Goal: Task Accomplishment & Management: Manage account settings

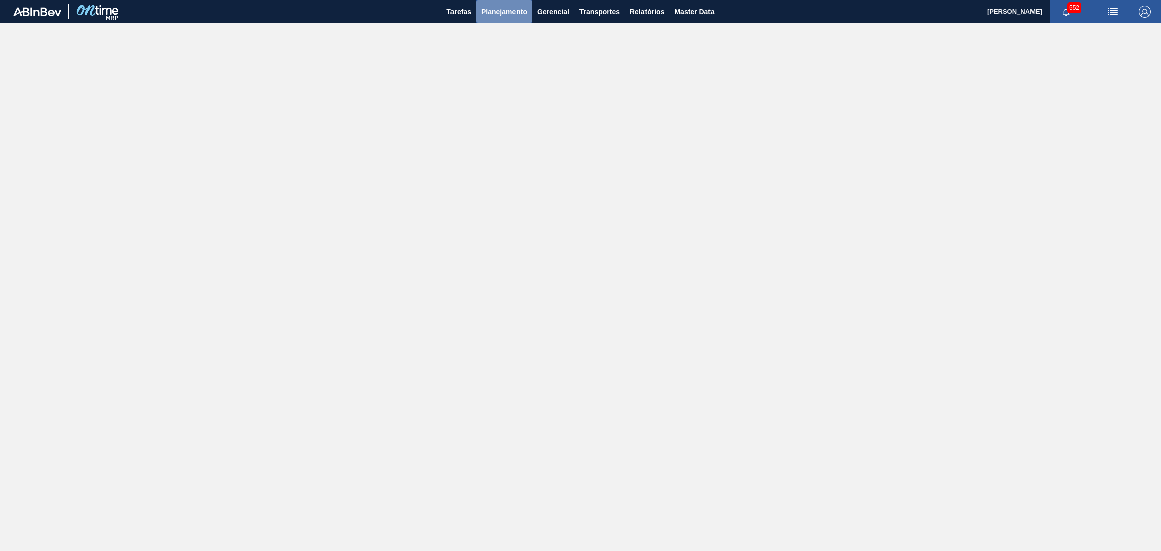
click at [503, 13] on span "Planejamento" at bounding box center [504, 12] width 46 height 12
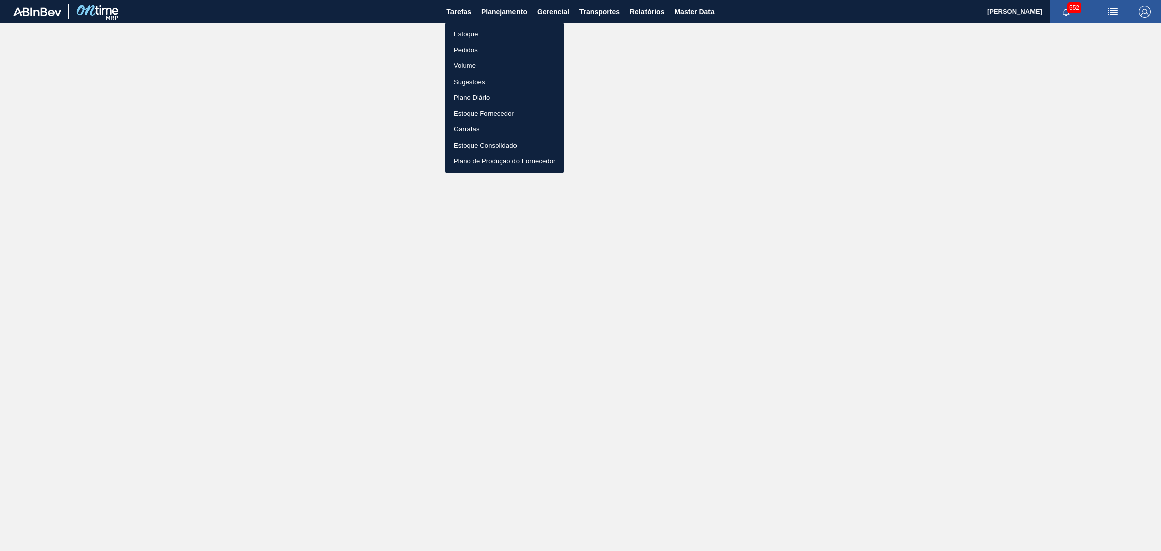
click at [492, 28] on li "Estoque" at bounding box center [505, 34] width 118 height 16
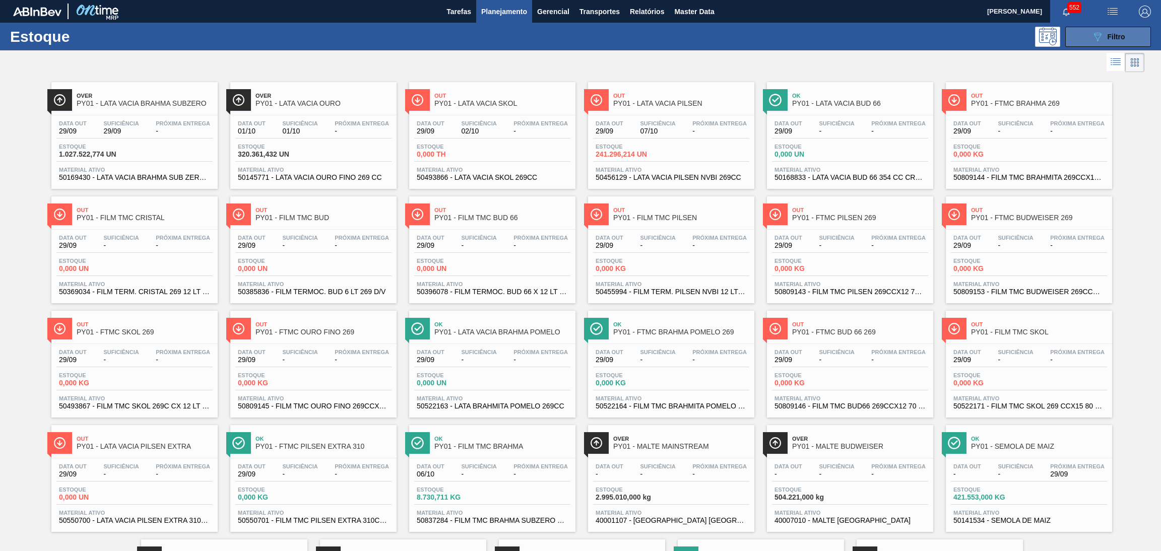
click at [1102, 36] on div "089F7B8B-B2A5-4AFE-B5C0-19BA573D28AC Filtro" at bounding box center [1109, 37] width 34 height 12
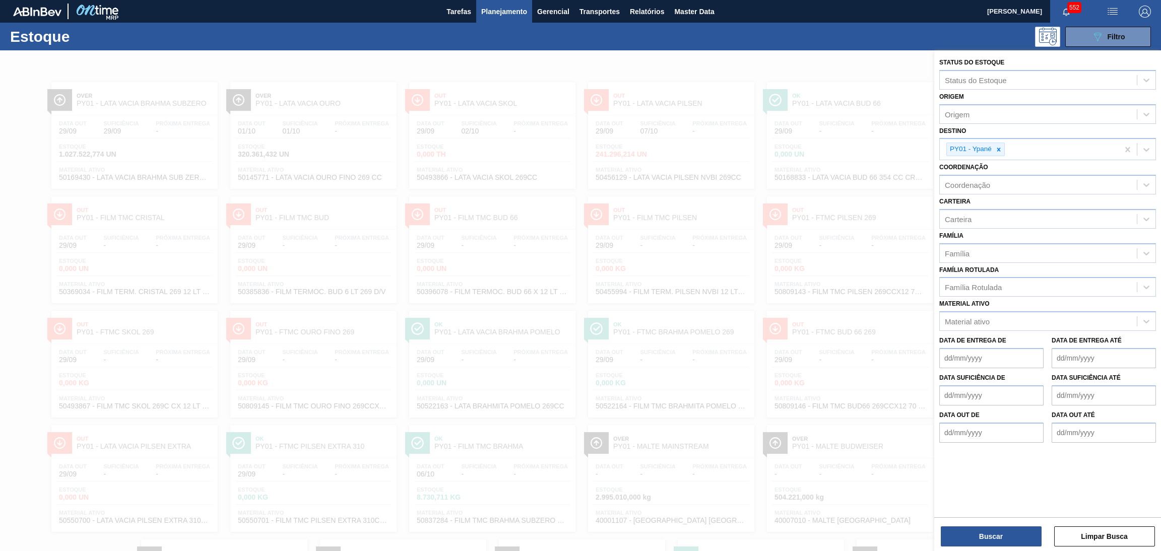
click at [843, 73] on div at bounding box center [580, 325] width 1161 height 551
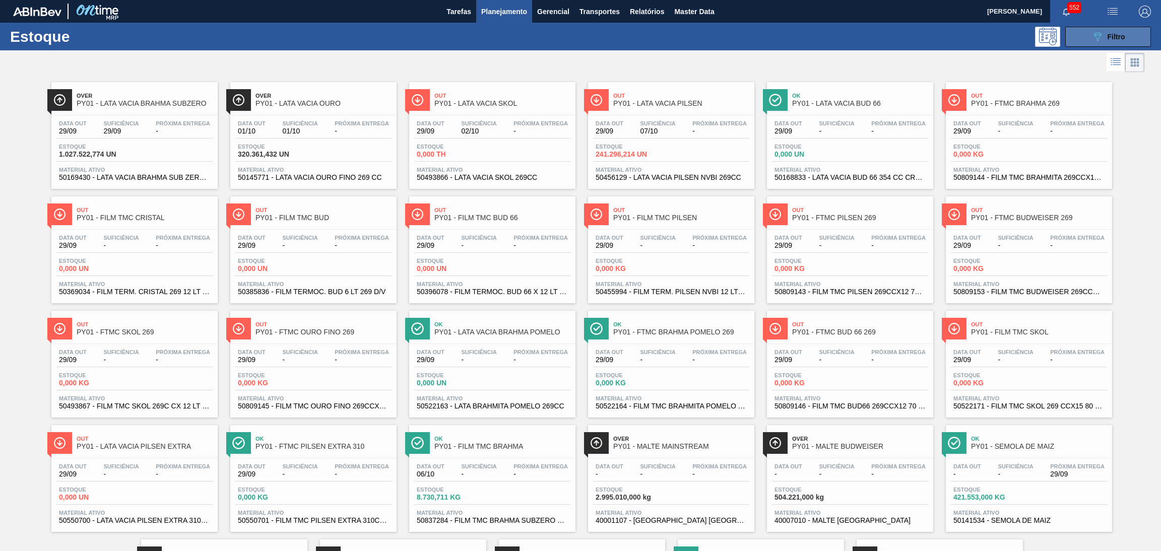
click at [1100, 41] on icon "089F7B8B-B2A5-4AFE-B5C0-19BA573D28AC" at bounding box center [1098, 37] width 12 height 12
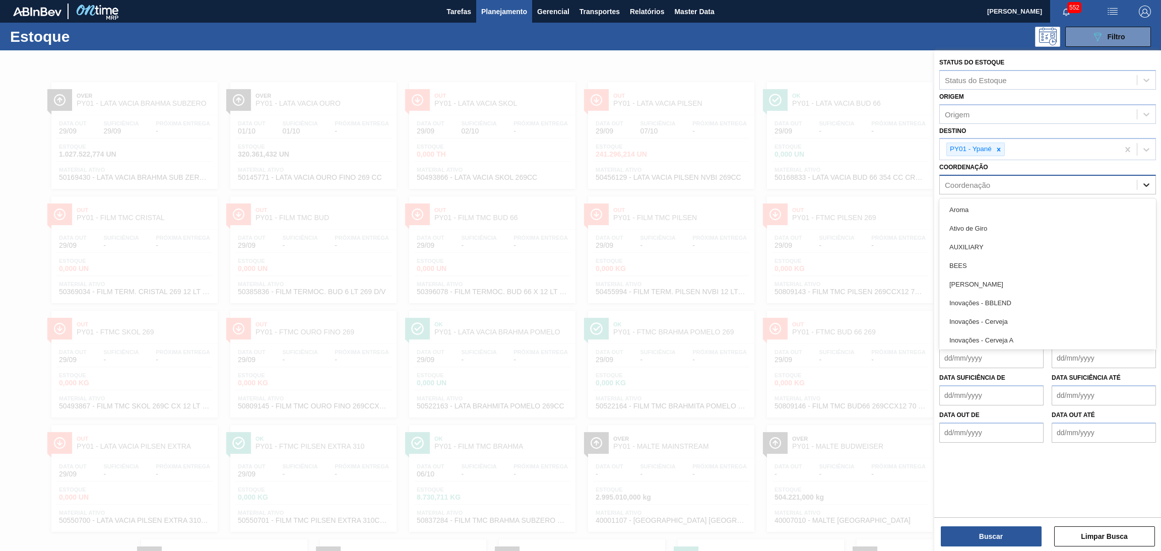
click at [1146, 184] on icon at bounding box center [1147, 185] width 10 height 10
click at [870, 60] on div at bounding box center [580, 325] width 1161 height 551
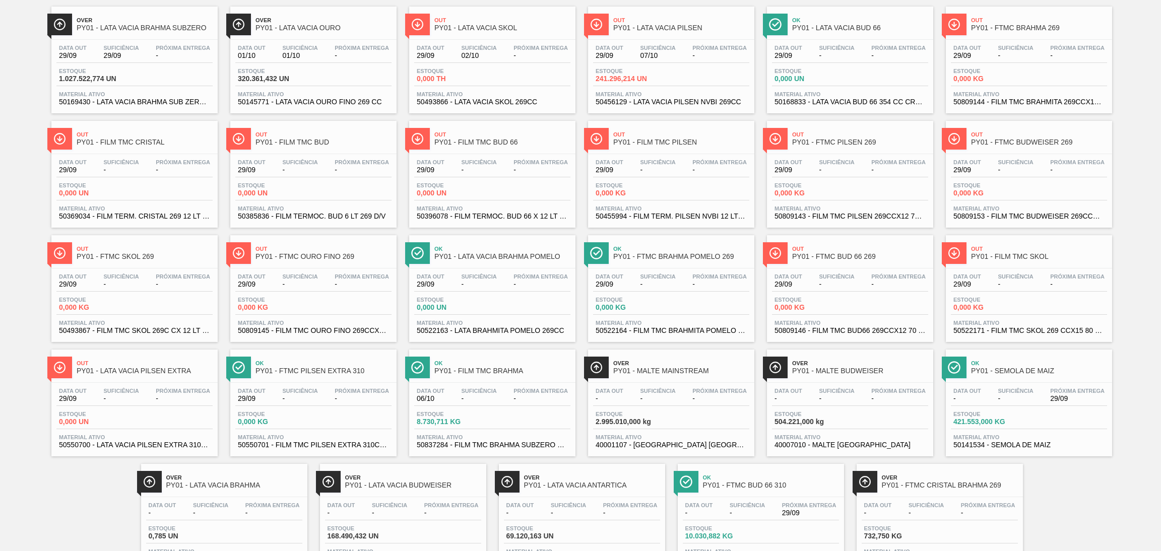
scroll to position [120, 0]
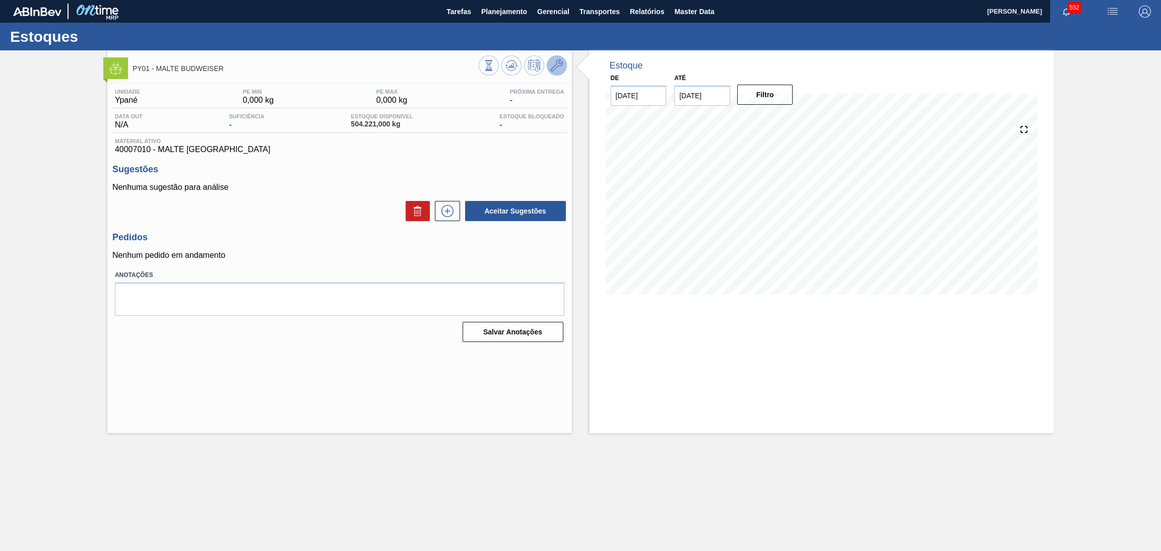
click at [555, 67] on icon at bounding box center [557, 65] width 12 height 12
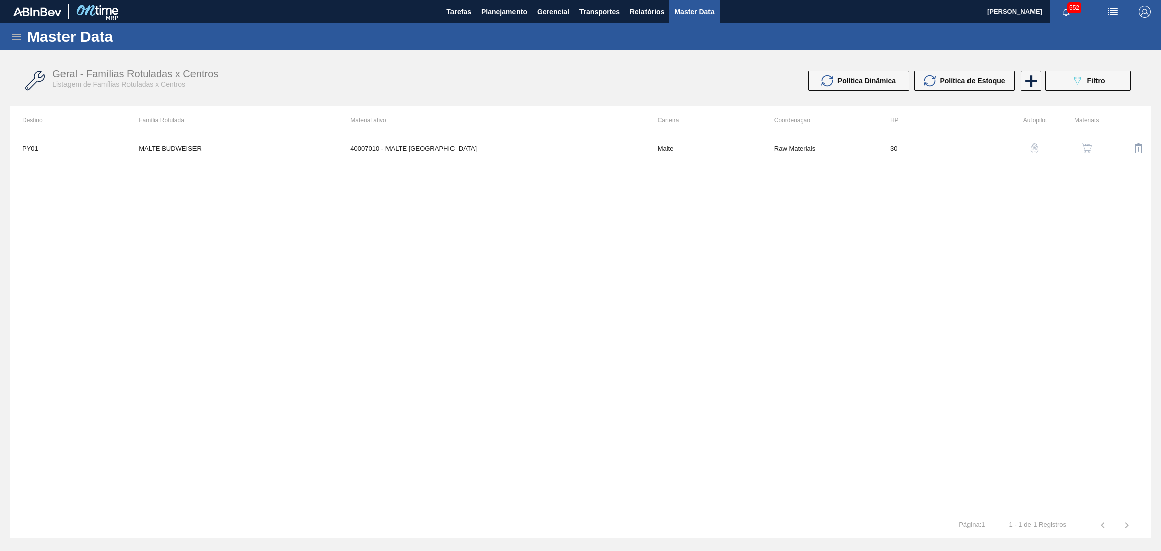
click at [1081, 148] on div "button" at bounding box center [1087, 148] width 12 height 10
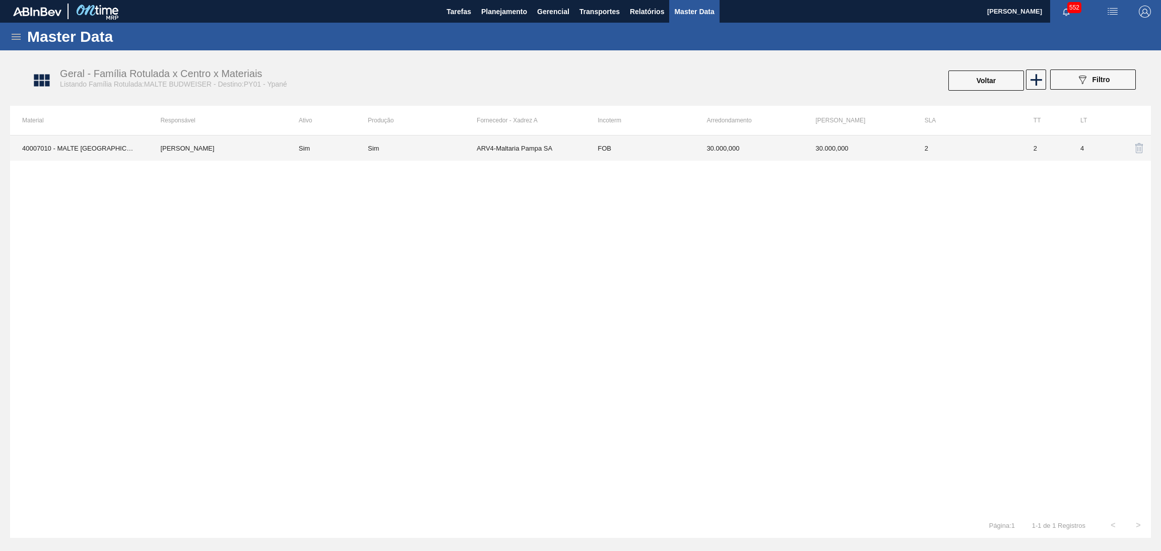
click at [219, 149] on td "Eduardo souza quadros Pereira" at bounding box center [217, 148] width 138 height 25
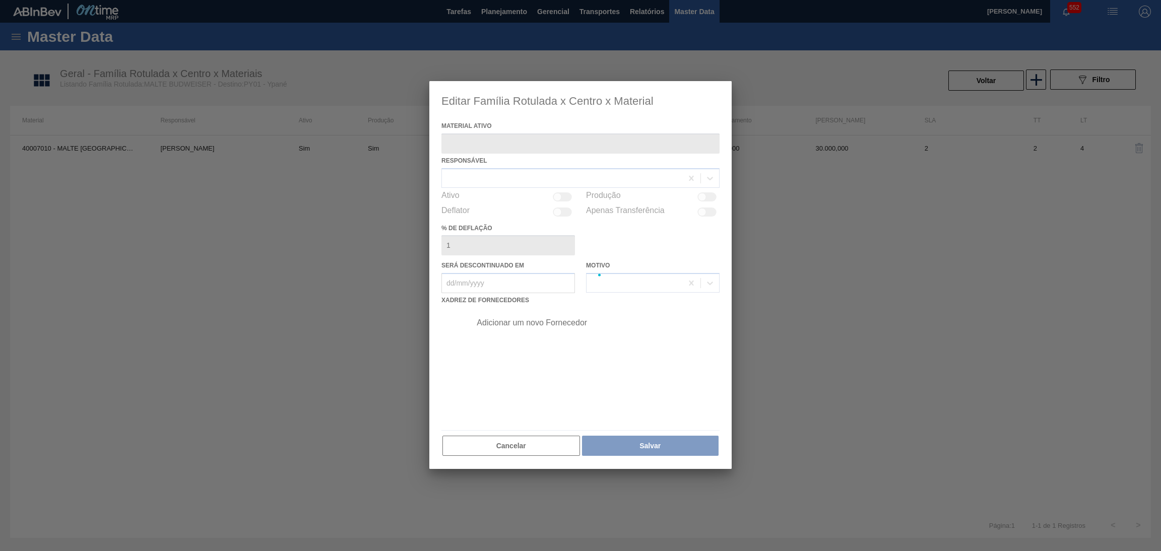
type ativo "40007010 - MALTE [GEOGRAPHIC_DATA]"
checkbox input "true"
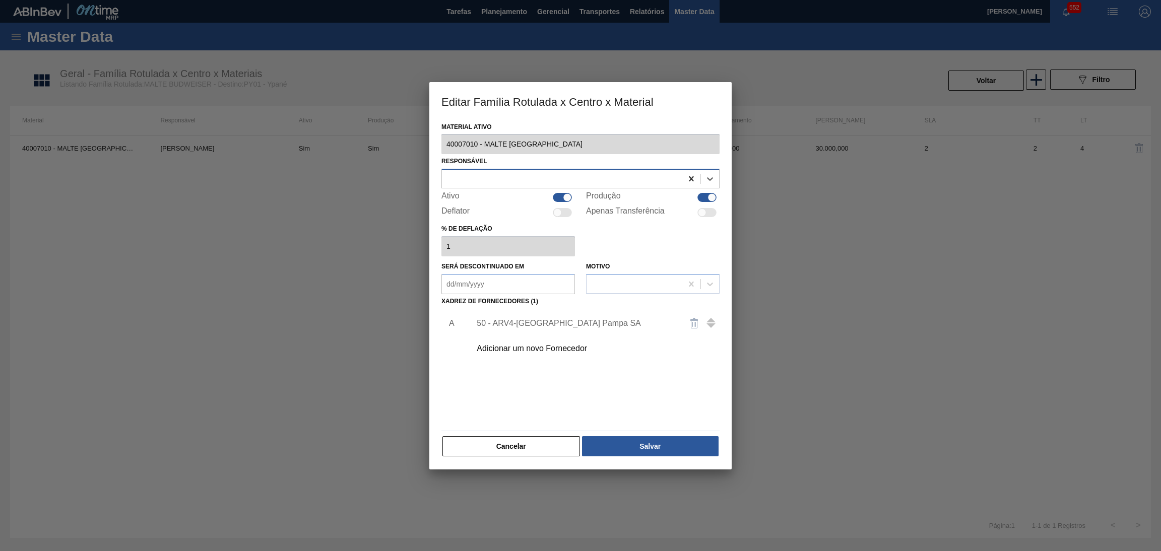
drag, startPoint x: 697, startPoint y: 179, endPoint x: 690, endPoint y: 179, distance: 6.1
click at [696, 179] on div at bounding box center [691, 179] width 18 height 18
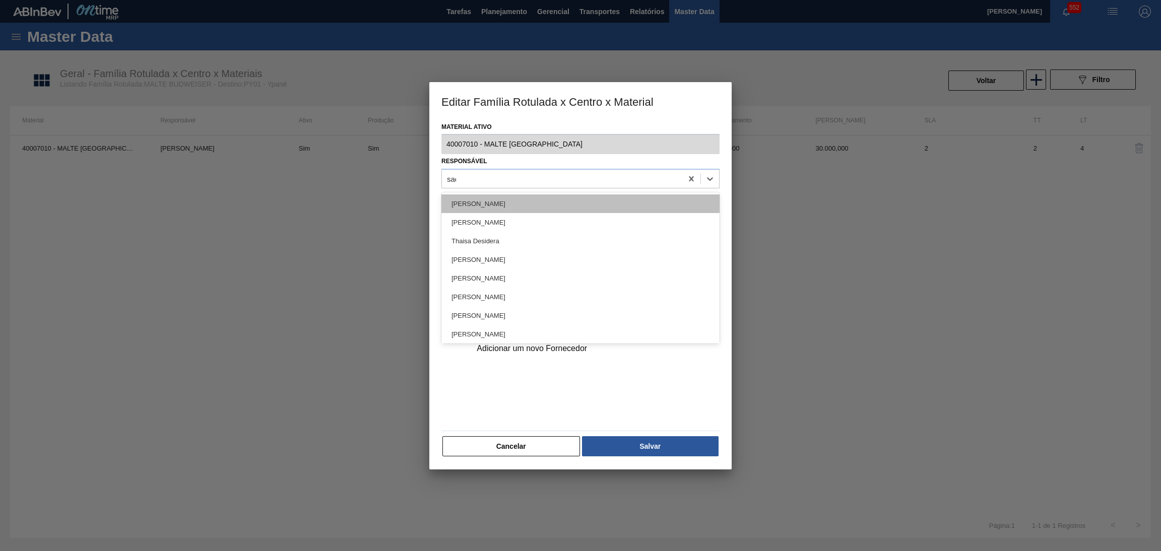
type input "saes"
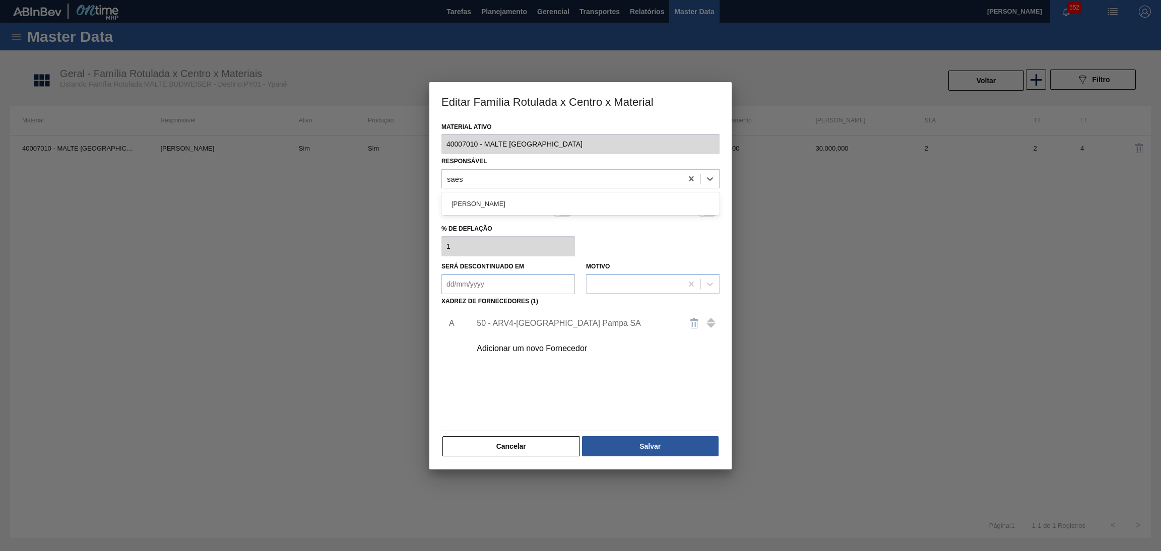
drag, startPoint x: 574, startPoint y: 206, endPoint x: 586, endPoint y: 209, distance: 12.8
click at [574, 206] on div "[PERSON_NAME]" at bounding box center [580, 204] width 278 height 19
click at [542, 322] on div "50 - ARV4-Maltaria Pampa SA" at bounding box center [576, 323] width 198 height 9
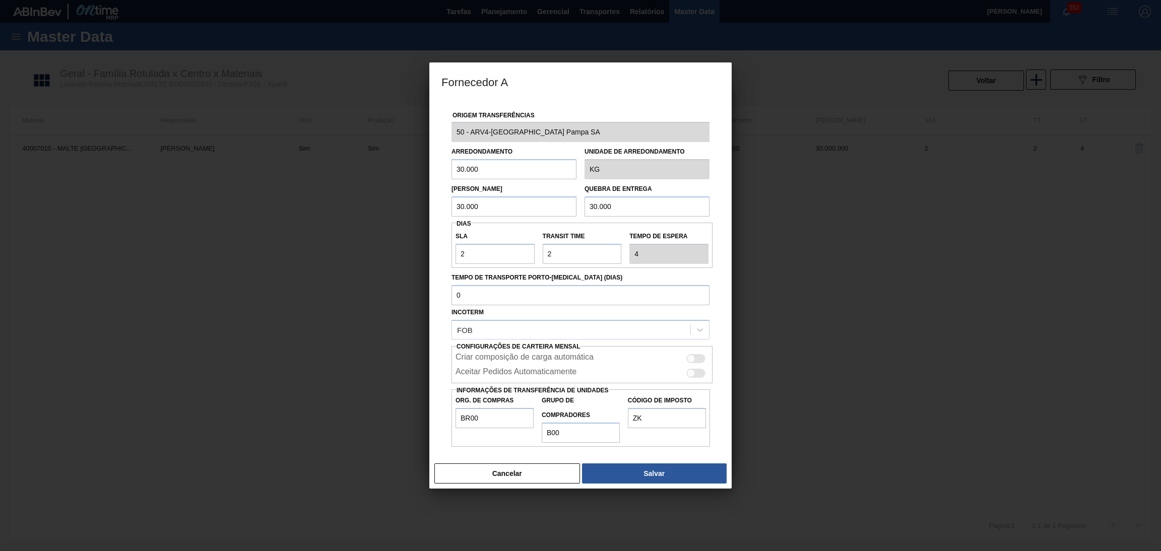
click at [620, 211] on input "30.000" at bounding box center [647, 207] width 125 height 20
type input "300.000"
drag, startPoint x: 509, startPoint y: 255, endPoint x: 467, endPoint y: 252, distance: 41.4
click at [467, 252] on input "2" at bounding box center [495, 254] width 79 height 20
drag, startPoint x: 561, startPoint y: 253, endPoint x: 518, endPoint y: 255, distance: 43.4
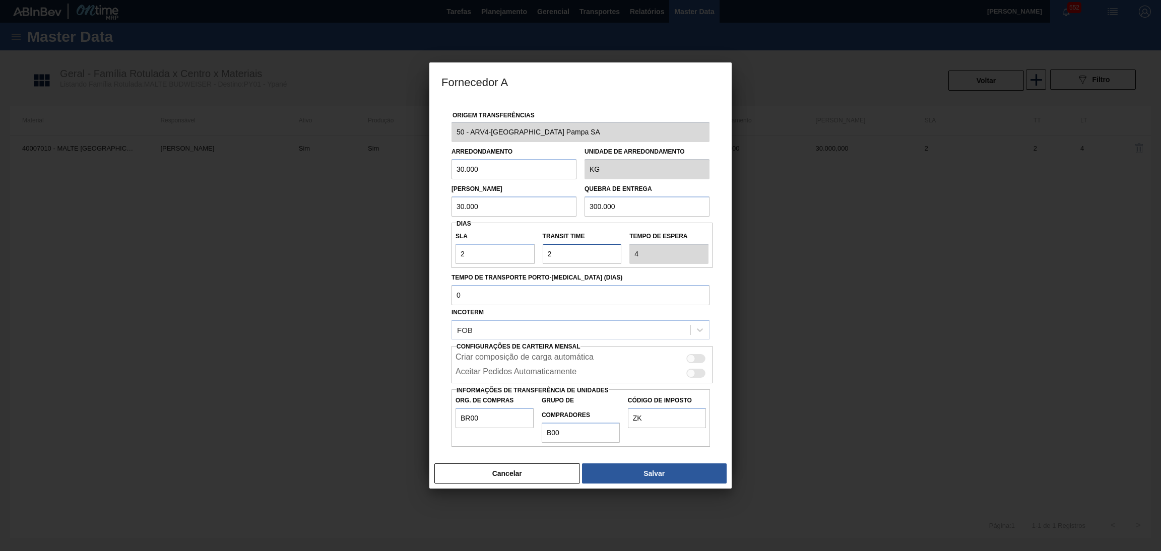
click at [514, 246] on div "SLA 2 Transit Time Tempo de espera 4" at bounding box center [582, 245] width 261 height 37
type input "5"
type input "7"
drag, startPoint x: 575, startPoint y: 251, endPoint x: 494, endPoint y: 248, distance: 81.2
click at [494, 248] on div "SLA 2 Transit Time Tempo de espera 7" at bounding box center [582, 245] width 261 height 37
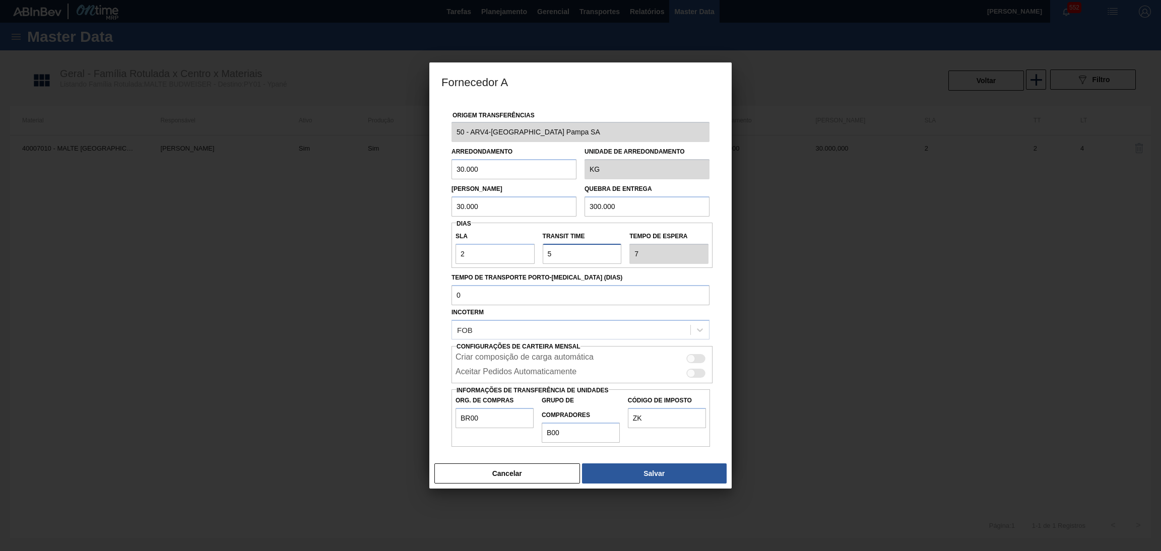
type input "7"
type input "9"
type input "7"
drag, startPoint x: 475, startPoint y: 258, endPoint x: 373, endPoint y: 246, distance: 103.0
click at [373, 246] on div "Fornecedor A Origem Transferências 50 - ARV4-Maltaria Pampa SA Arredondamento 3…" at bounding box center [580, 275] width 1161 height 551
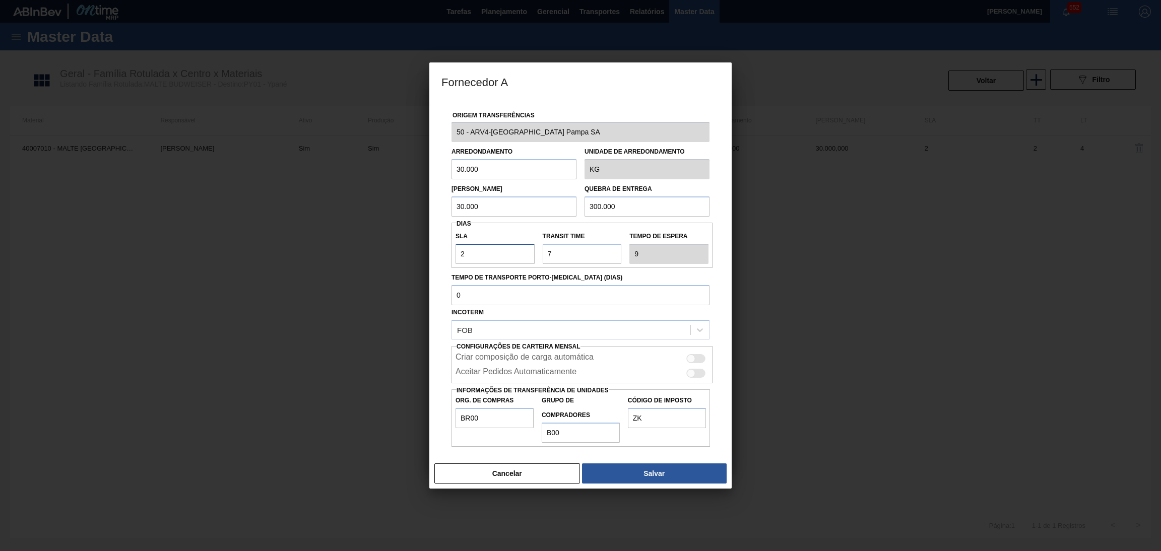
type input "0"
type input "7"
type input "0"
click at [722, 300] on div "Origem Transferências 50 - ARV4-Maltaria Pampa SA Arredondamento 30.000 Unidade…" at bounding box center [580, 279] width 302 height 359
click at [701, 331] on icon at bounding box center [700, 330] width 10 height 10
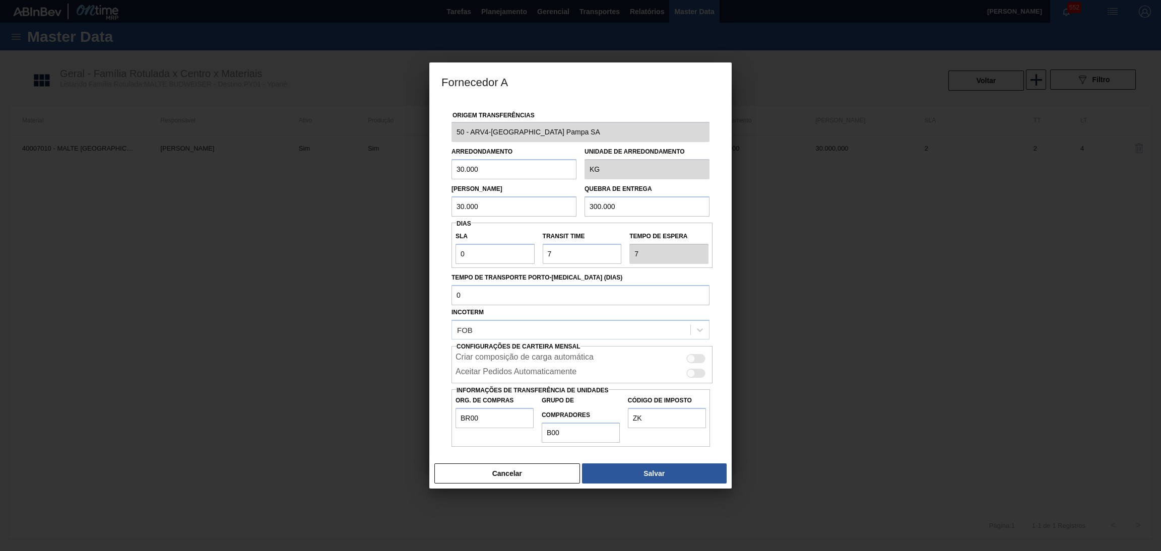
click at [715, 318] on div "Origem Transferências 50 - ARV4-Maltaria Pampa SA Arredondamento 30.000 Unidade…" at bounding box center [580, 273] width 278 height 347
click at [691, 360] on div at bounding box center [691, 358] width 9 height 9
checkbox input "true"
click at [628, 471] on button "Salvar" at bounding box center [654, 474] width 145 height 20
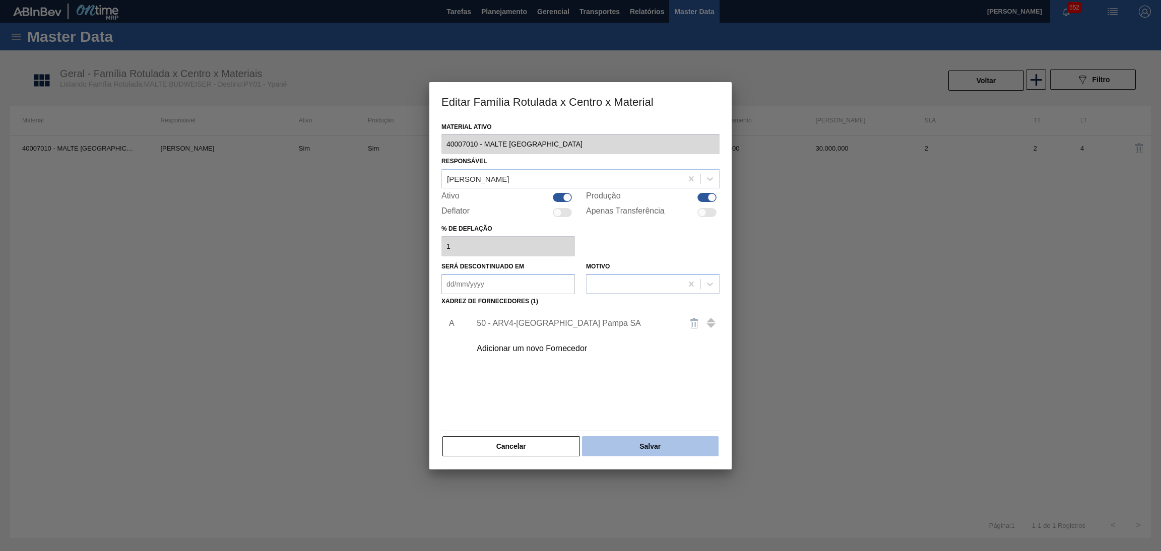
click at [625, 449] on button "Salvar" at bounding box center [650, 446] width 137 height 20
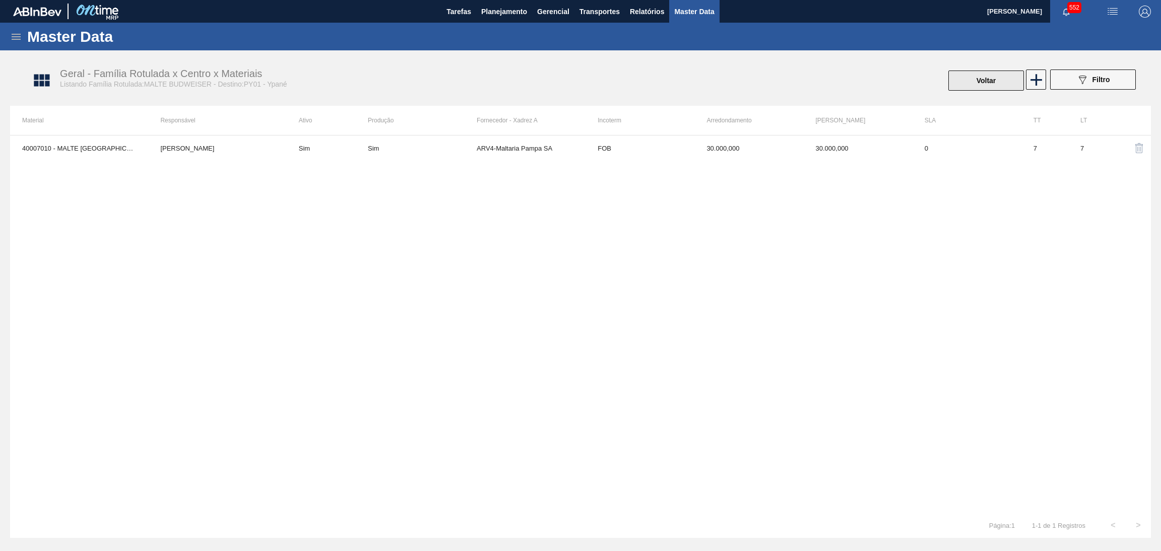
click at [973, 79] on button "Voltar" at bounding box center [987, 81] width 76 height 20
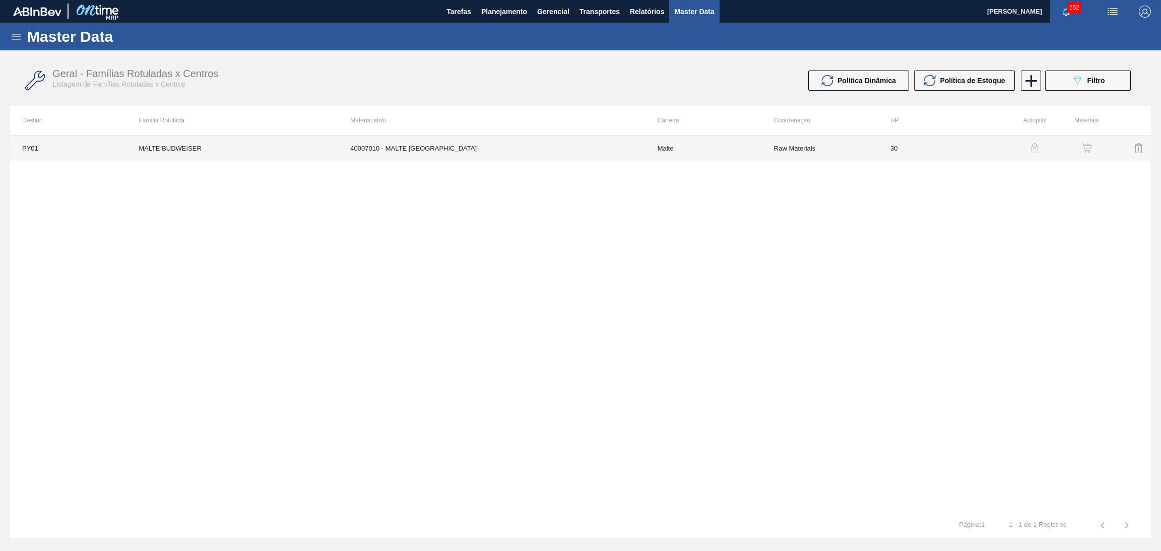
click at [479, 145] on td "40007010 - MALTE [GEOGRAPHIC_DATA]" at bounding box center [491, 148] width 307 height 25
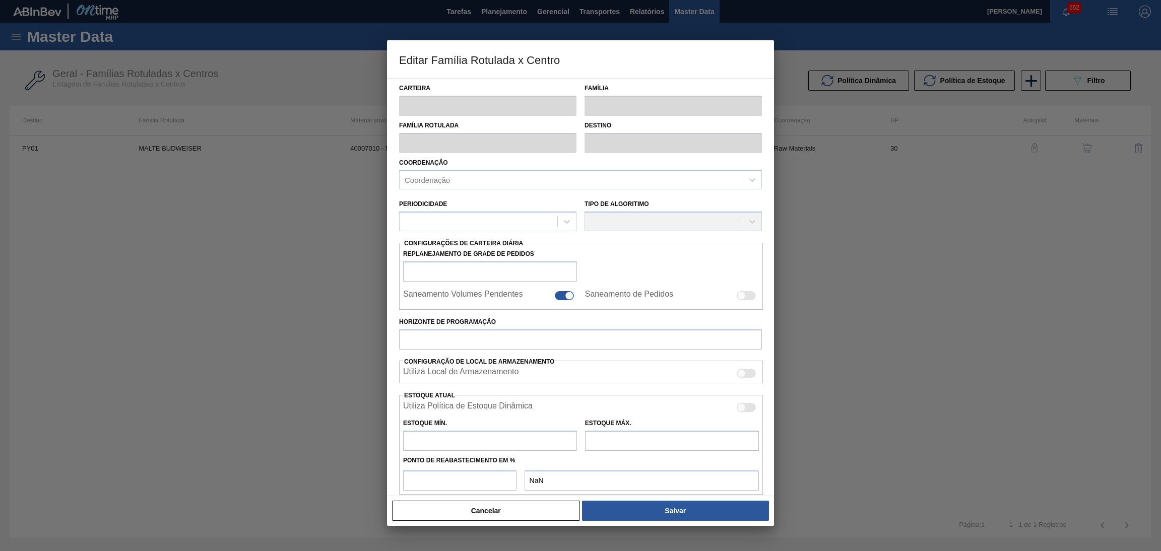
type input "Malte"
type input "MALTE BUDWEISER"
type input "PY01 - Ypané"
type input "30"
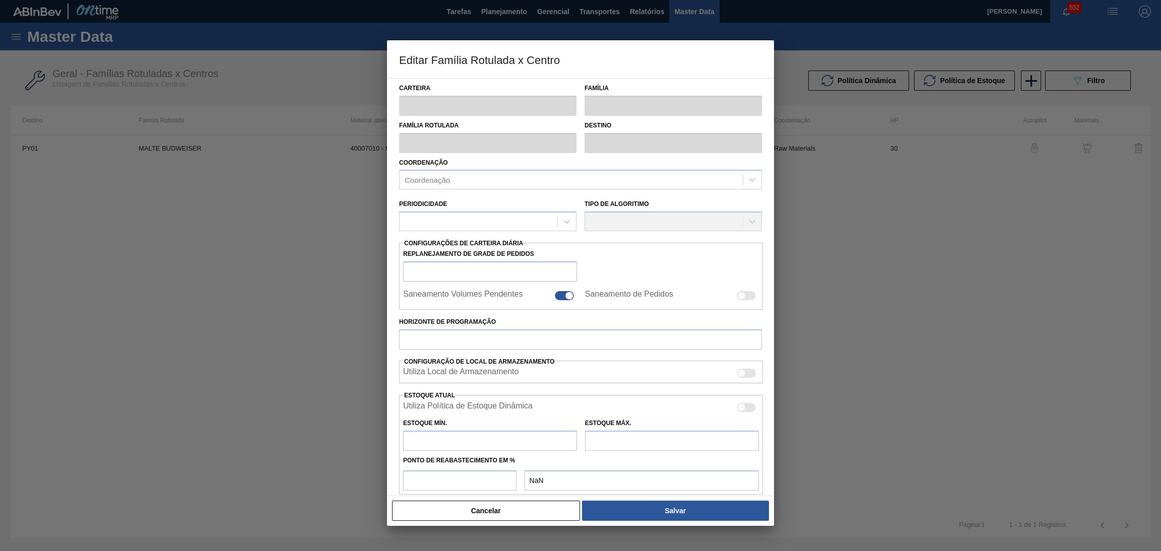
type input "0"
type input "100"
type input "0,000"
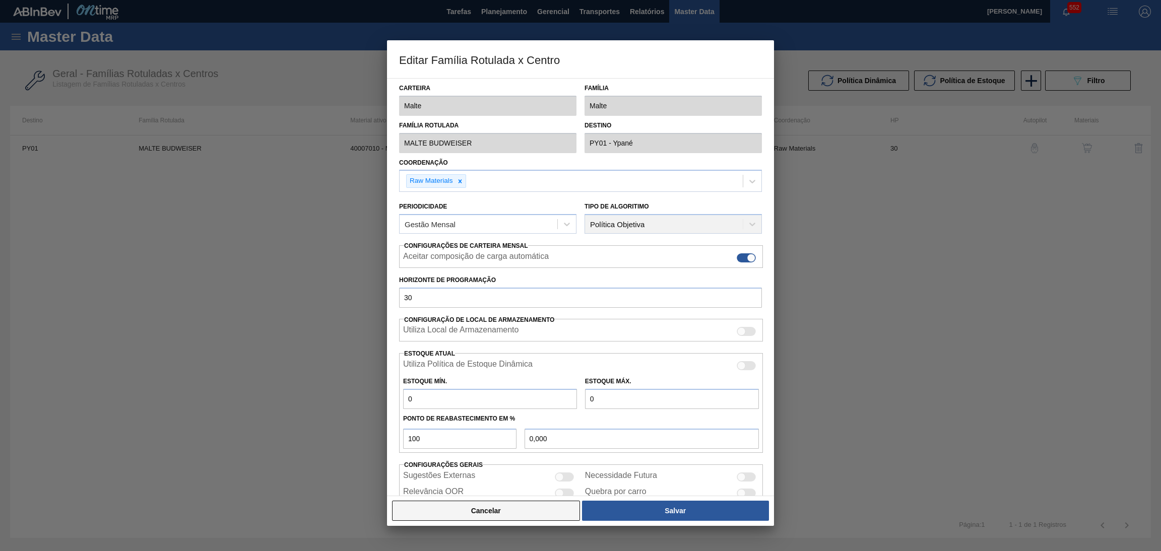
click at [504, 511] on button "Cancelar" at bounding box center [486, 511] width 188 height 20
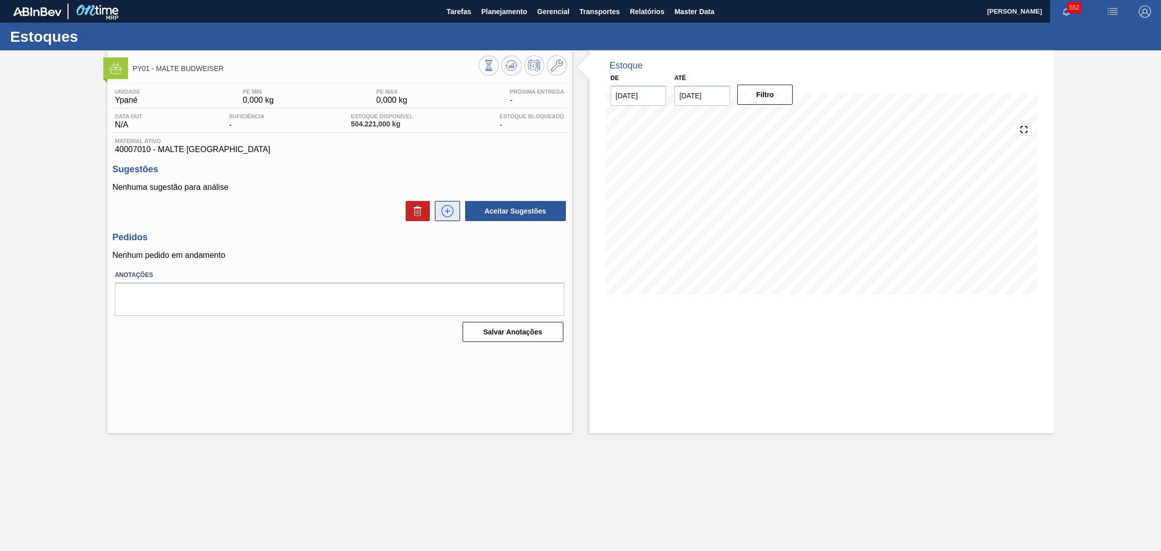
click at [450, 207] on icon at bounding box center [447, 211] width 16 height 12
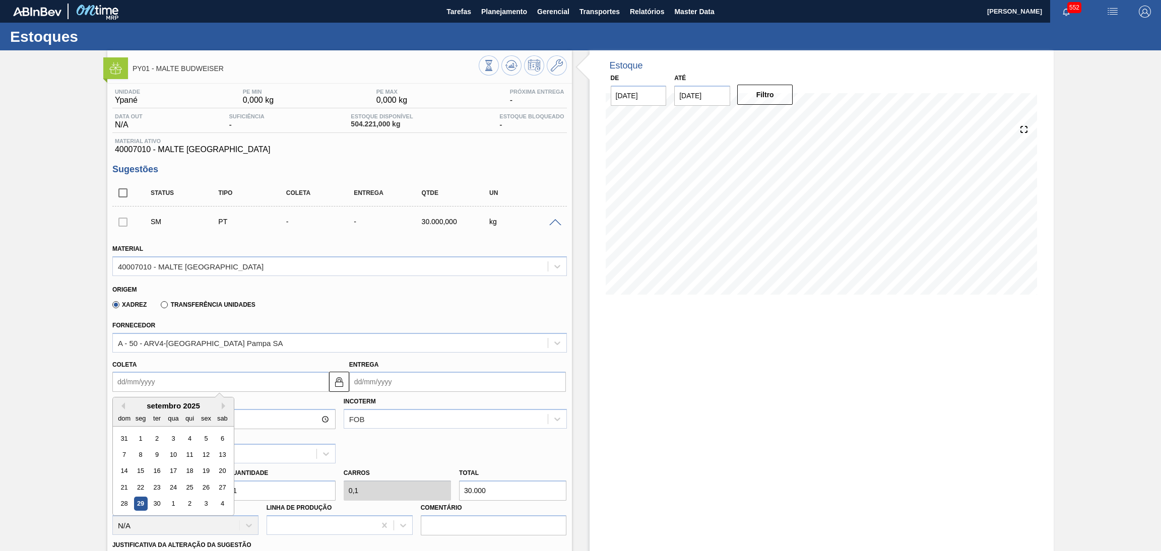
click at [291, 381] on input "Coleta" at bounding box center [220, 382] width 217 height 20
click at [220, 402] on div "setembro 2025" at bounding box center [173, 406] width 121 height 9
click at [223, 403] on button "Next Month" at bounding box center [225, 406] width 7 height 7
click at [158, 449] on div "7" at bounding box center [157, 455] width 14 height 14
type input "07/10/2025"
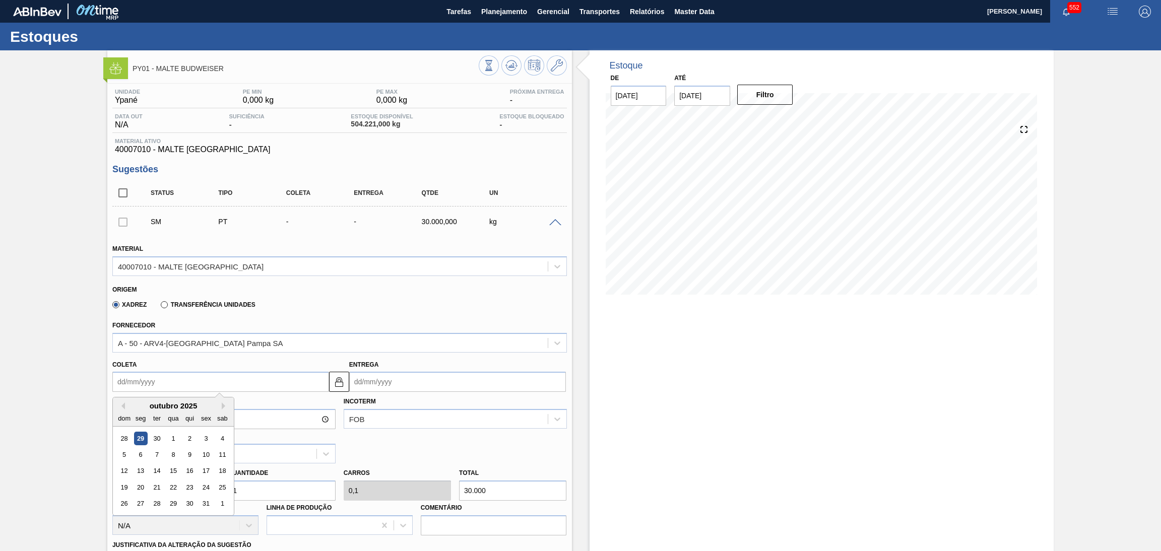
type input "14/10/2025"
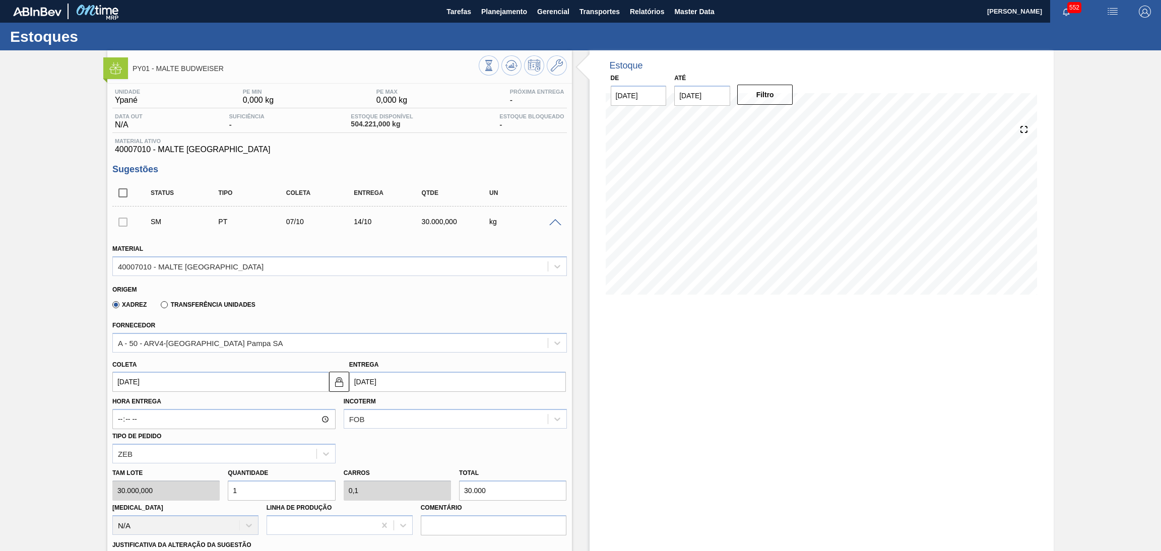
click at [313, 312] on div "Origem Xadrez Transferência Unidades" at bounding box center [339, 297] width 463 height 37
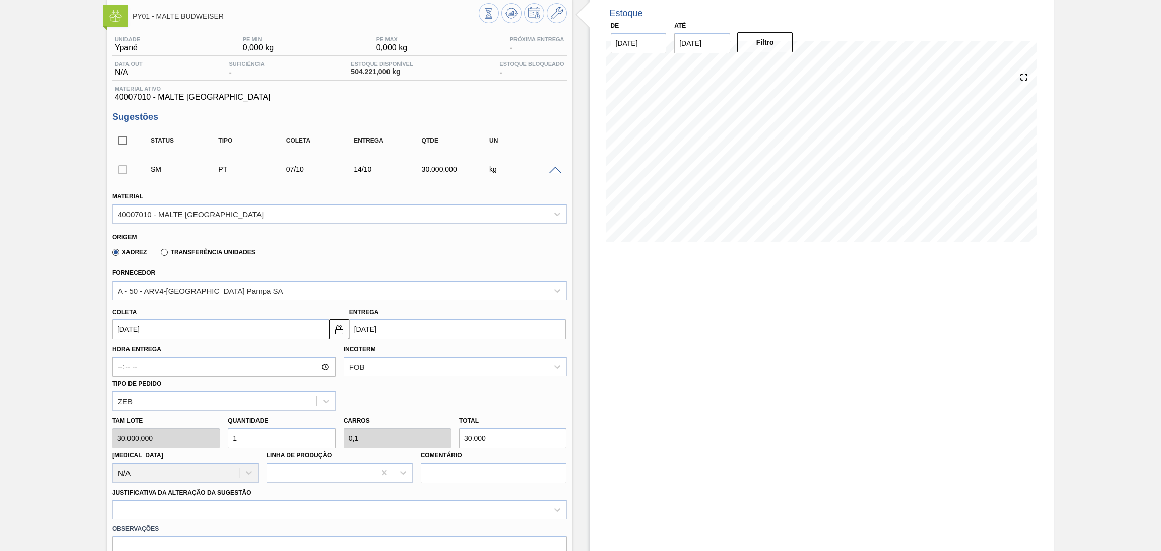
scroll to position [76, 0]
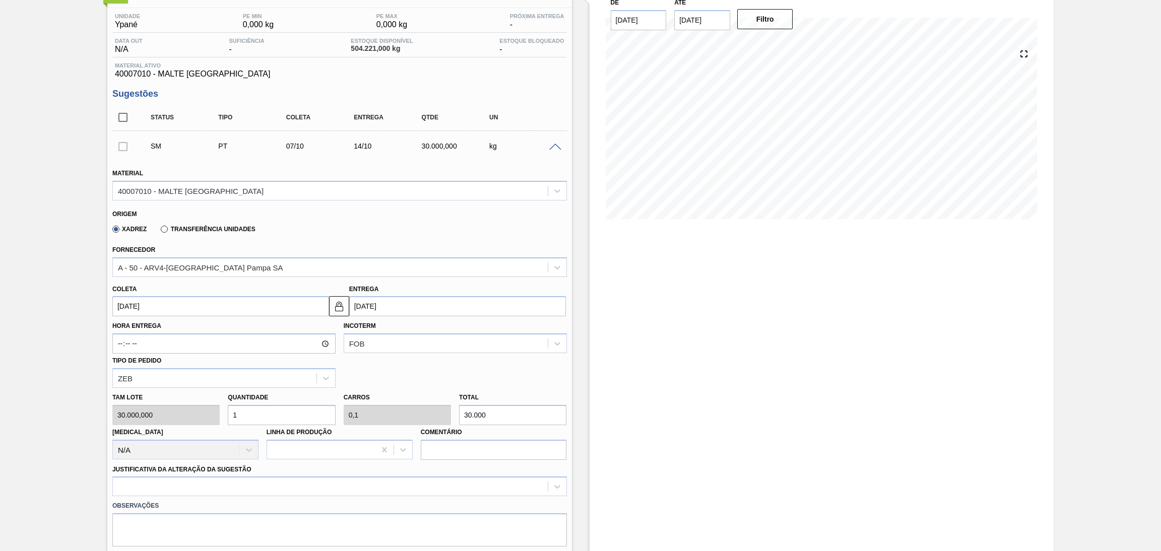
click at [285, 418] on input "1" at bounding box center [281, 415] width 107 height 20
type input "10"
type input "1"
type input "300.000"
type input "10"
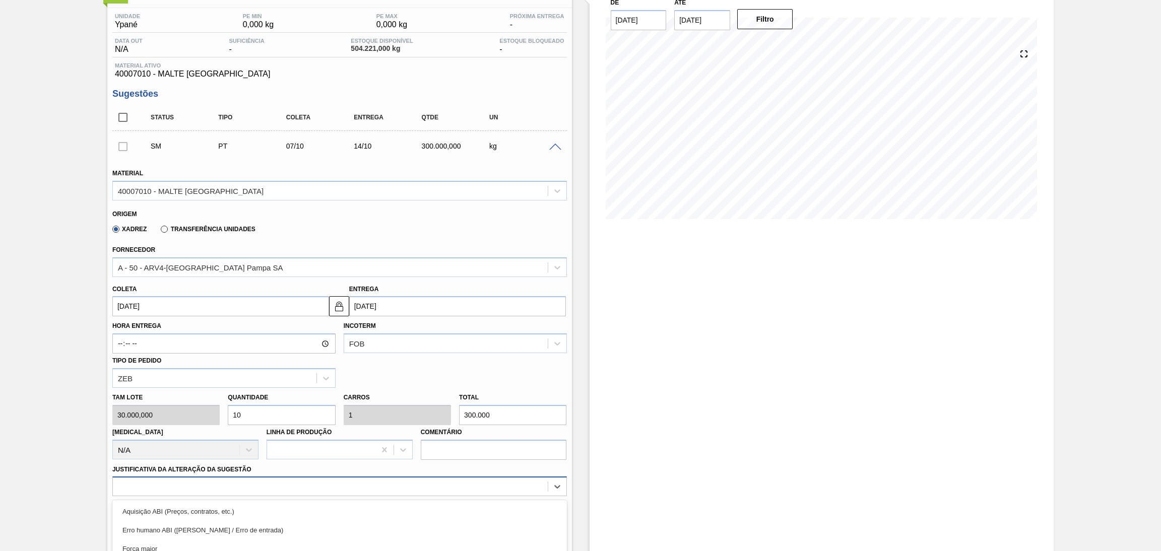
click at [270, 482] on div "option Master data incorreto ABI (LT, MOQ, etc.) focused, 5 of 18. 18 results a…" at bounding box center [339, 487] width 455 height 20
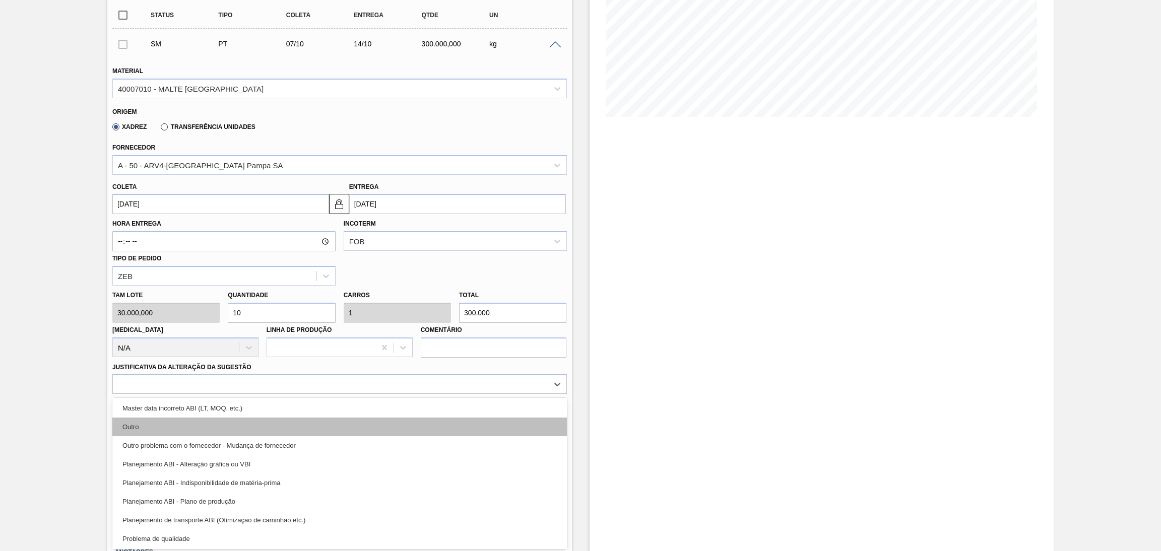
click at [324, 429] on div "Outro" at bounding box center [339, 427] width 455 height 19
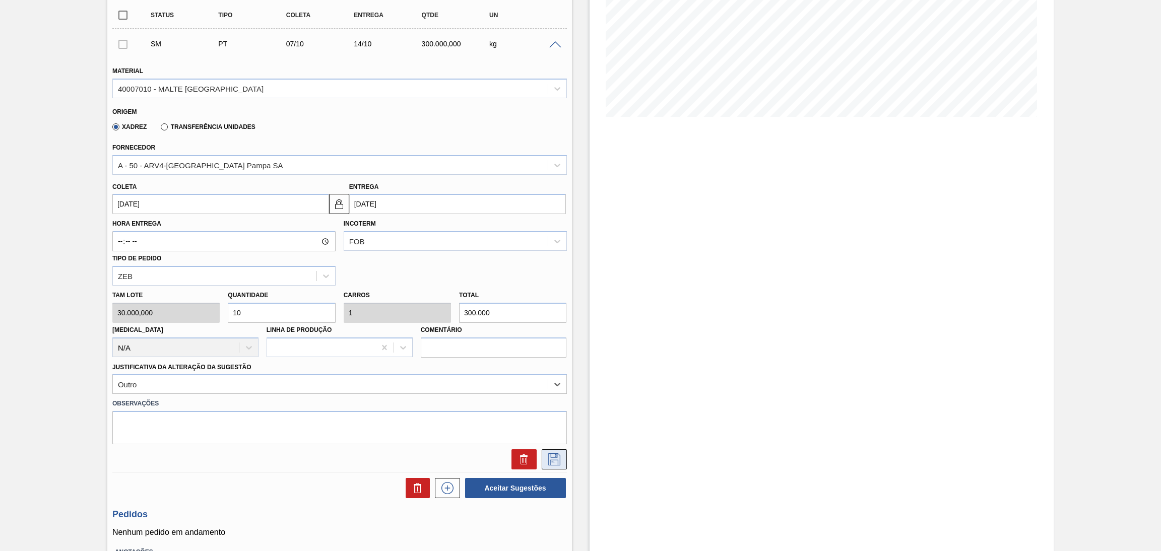
click at [549, 455] on icon at bounding box center [554, 460] width 16 height 12
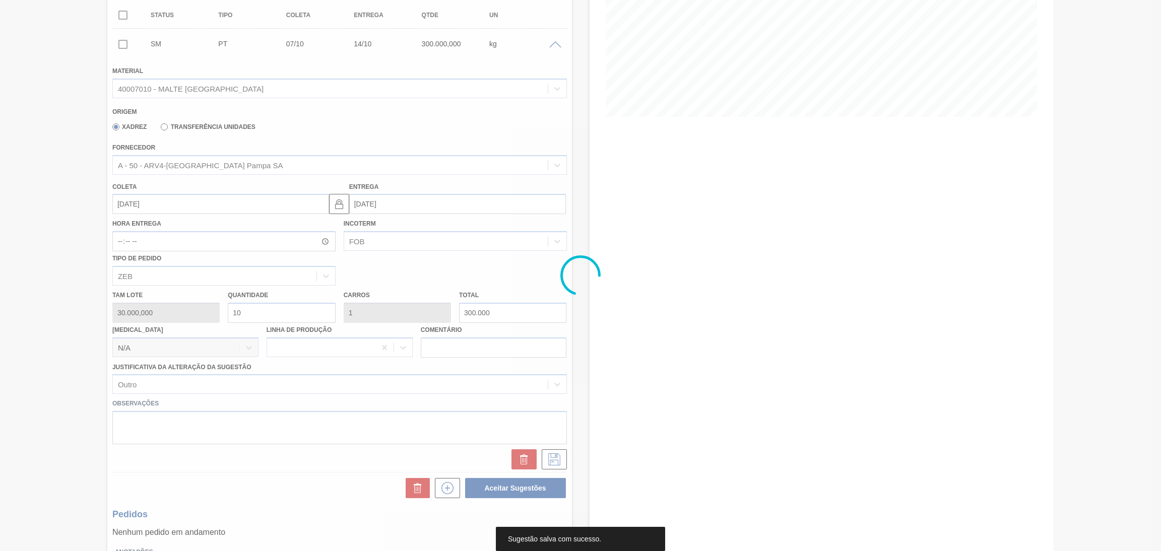
scroll to position [0, 0]
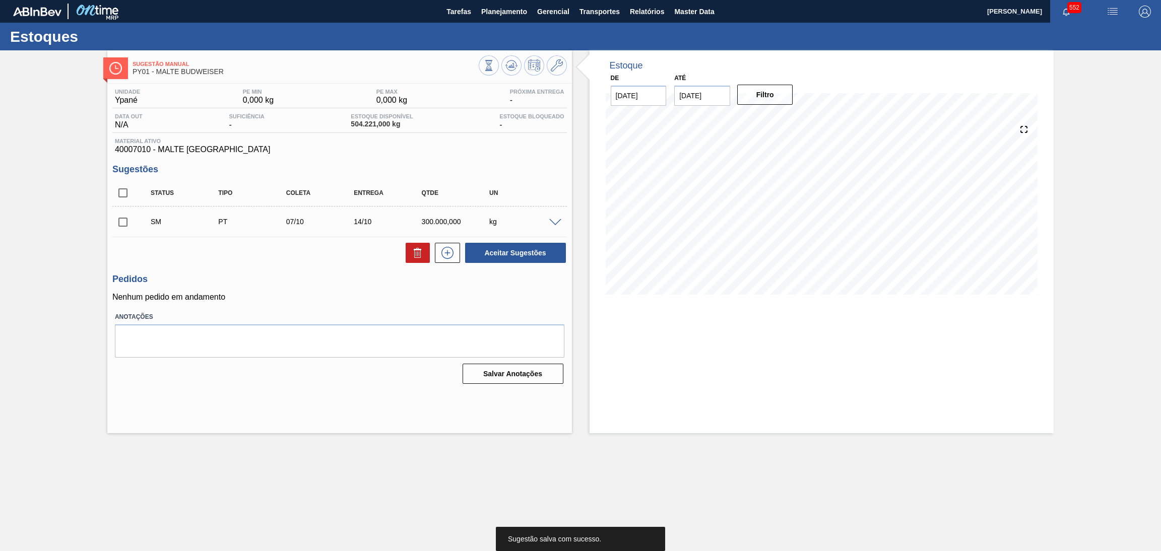
click at [119, 224] on input "checkbox" at bounding box center [122, 222] width 21 height 21
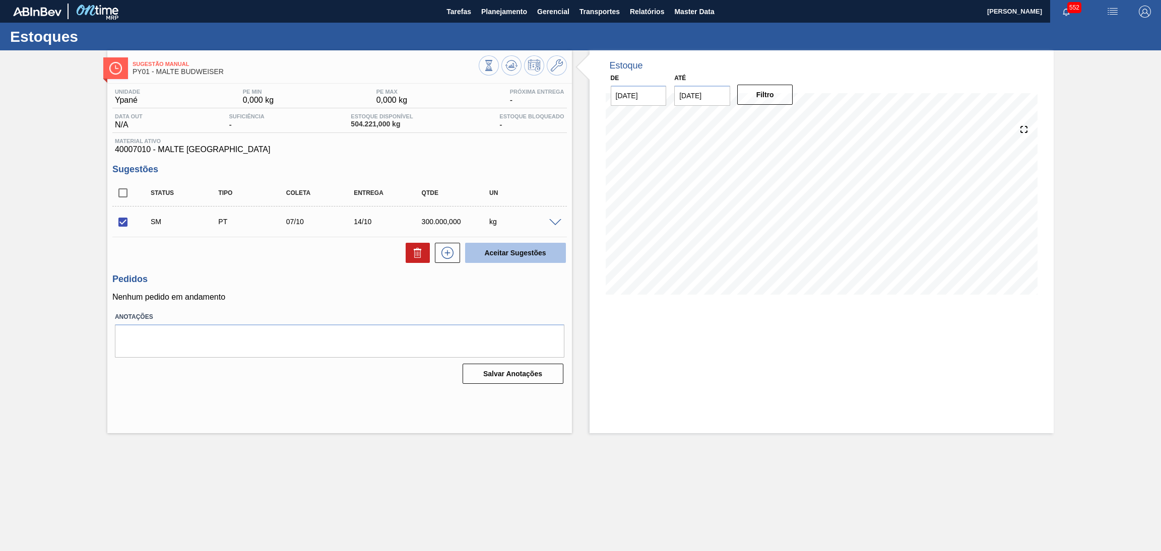
click at [533, 249] on button "Aceitar Sugestões" at bounding box center [515, 253] width 101 height 20
checkbox input "false"
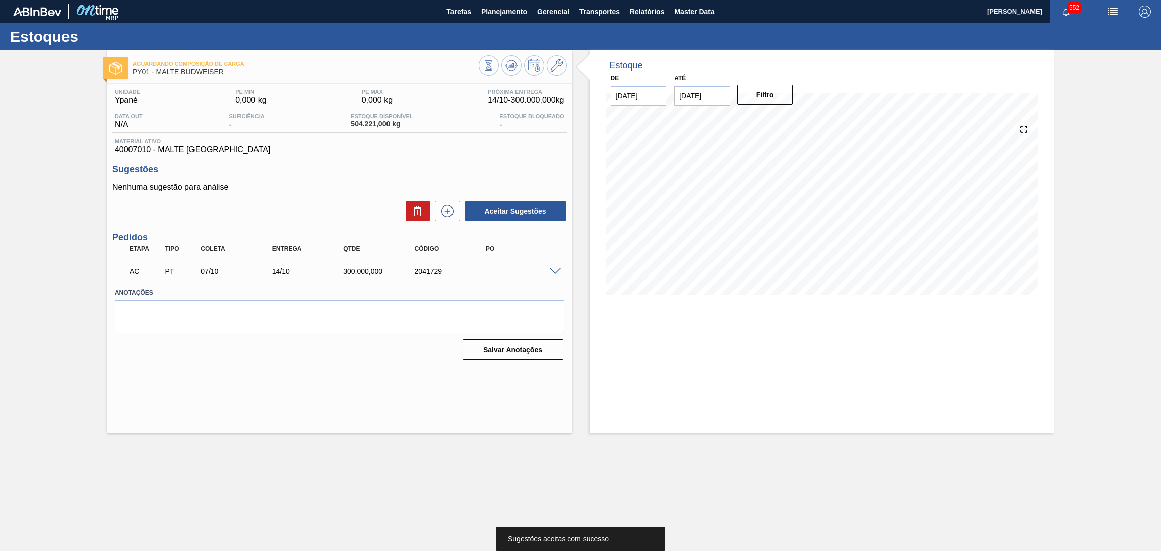
click at [552, 271] on span at bounding box center [555, 272] width 12 height 8
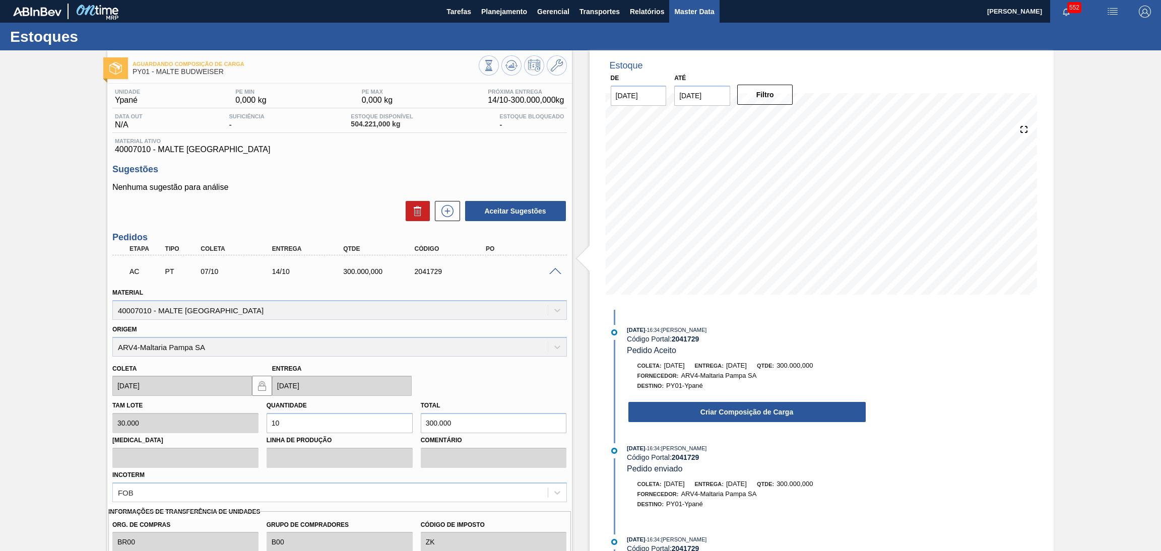
click at [684, 6] on span "Master Data" at bounding box center [694, 12] width 40 height 12
